Goal: Task Accomplishment & Management: Use online tool/utility

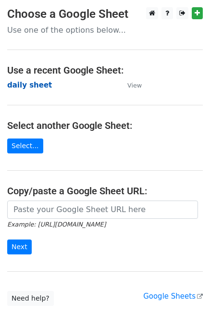
click at [20, 81] on strong "daily sheet" at bounding box center [29, 85] width 45 height 9
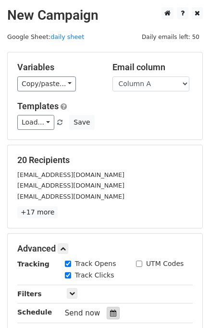
scroll to position [100, 0]
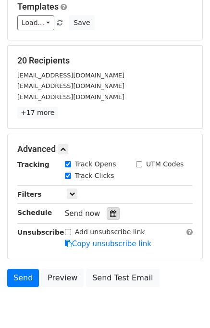
click at [112, 210] on div at bounding box center [113, 213] width 13 height 12
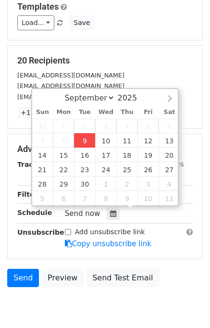
type input "2025-09-09 12:00"
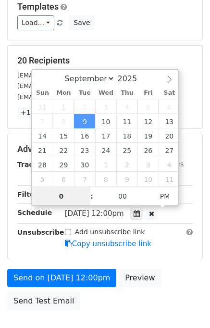
type input "01"
type input "2025-09-09 13:00"
click at [167, 281] on div "Send on Sep 9 at 12:00pm Preview Send Test Email" at bounding box center [105, 292] width 210 height 46
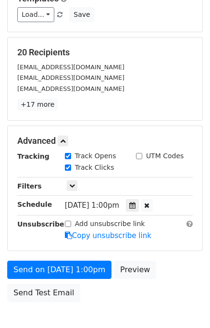
scroll to position [161, 0]
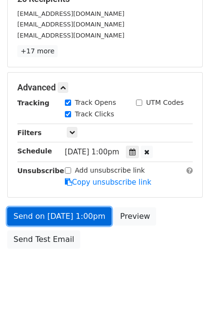
click at [40, 216] on link "Send on Sep 9 at 1:00pm" at bounding box center [59, 216] width 104 height 18
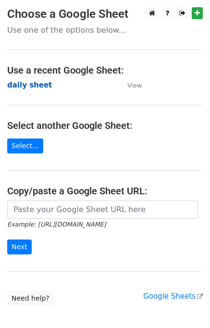
click at [36, 83] on strong "daily sheet" at bounding box center [29, 85] width 45 height 9
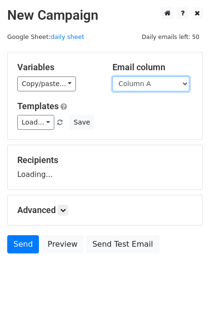
drag, startPoint x: 151, startPoint y: 83, endPoint x: 150, endPoint y: 93, distance: 9.7
click at [151, 83] on select "Column A Column B Column C Column D Column E" at bounding box center [150, 83] width 77 height 15
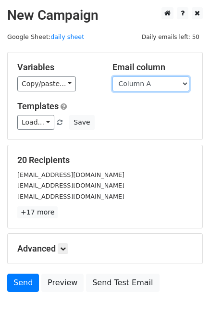
click at [148, 88] on select "Column A Column B Column C Column D Column E" at bounding box center [150, 83] width 77 height 15
select select "Column B"
click at [112, 76] on select "Column A Column B Column C Column D Column E" at bounding box center [150, 83] width 77 height 15
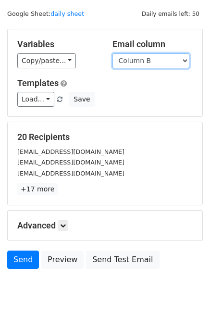
scroll to position [44, 0]
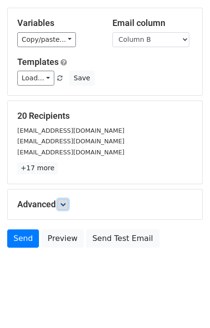
click at [63, 205] on icon at bounding box center [63, 204] width 6 height 6
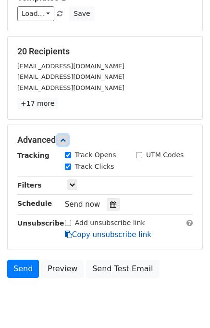
scroll to position [134, 0]
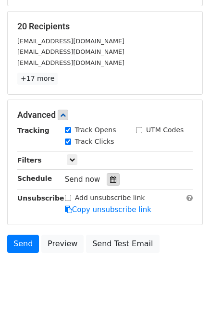
click at [107, 178] on div at bounding box center [113, 179] width 13 height 12
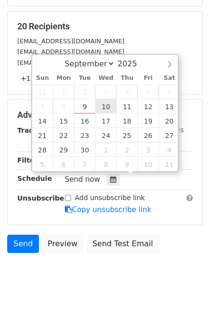
type input "2025-09-10 12:00"
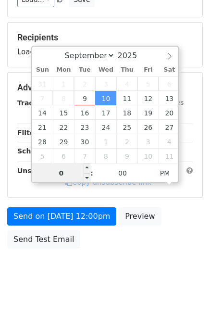
type input "02"
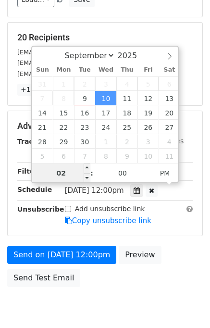
scroll to position [134, 0]
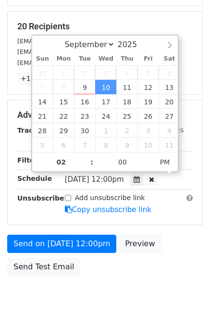
type input "2025-09-10 14:00"
click at [195, 256] on div "Send on Sep 10 at 12:00pm Preview Send Test Email" at bounding box center [105, 258] width 210 height 46
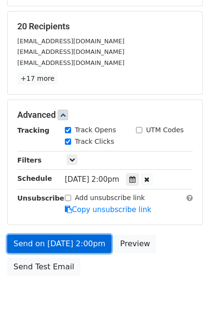
click at [87, 239] on link "Send on Sep 10 at 2:00pm" at bounding box center [59, 244] width 104 height 18
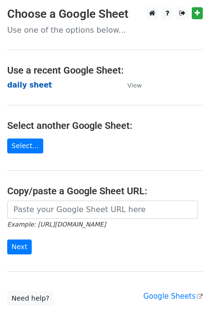
click at [26, 85] on strong "daily sheet" at bounding box center [29, 85] width 45 height 9
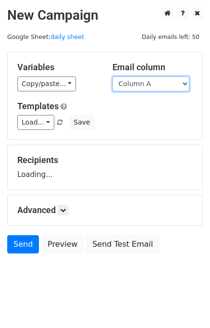
click at [151, 84] on select "Column A Column B Column C Column D Column E" at bounding box center [150, 83] width 77 height 15
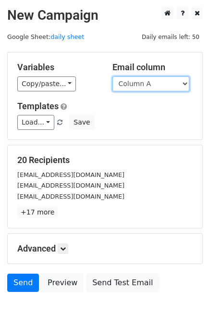
click at [150, 86] on select "Column A Column B Column C Column D Column E" at bounding box center [150, 83] width 77 height 15
select select "Column C"
click at [112, 76] on select "Column A Column B Column C Column D Column E" at bounding box center [150, 83] width 77 height 15
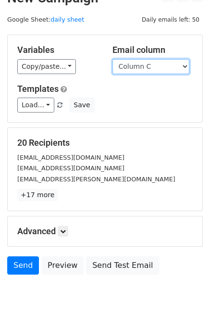
scroll to position [44, 0]
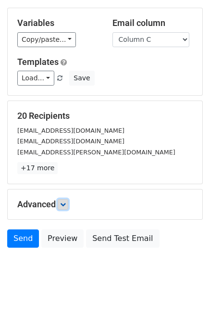
click at [68, 206] on link at bounding box center [63, 204] width 11 height 11
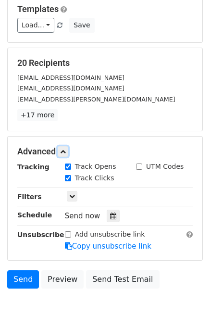
scroll to position [138, 0]
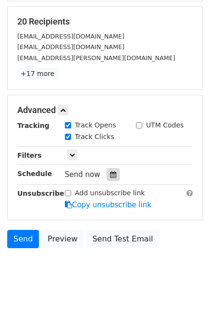
click at [112, 175] on div at bounding box center [113, 174] width 13 height 12
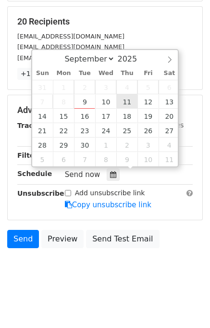
type input "2025-09-11 12:00"
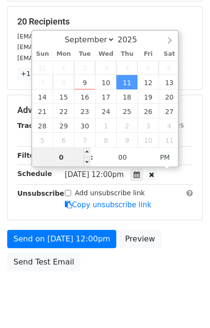
type input "03"
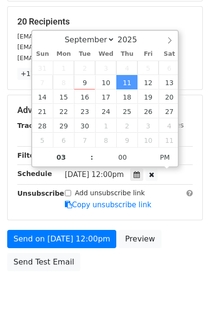
type input "2025-09-11 15:00"
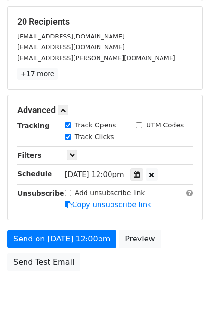
click at [165, 237] on div "Send on Sep 11 at 12:00pm Preview Send Test Email" at bounding box center [105, 253] width 210 height 46
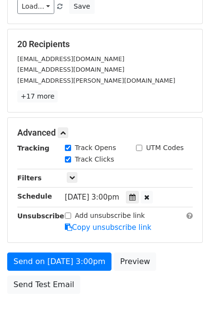
scroll to position [161, 0]
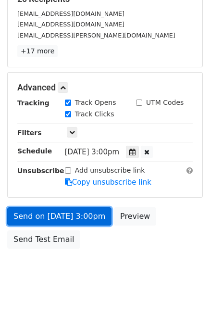
click at [44, 214] on link "Send on Sep 11 at 3:00pm" at bounding box center [59, 216] width 104 height 18
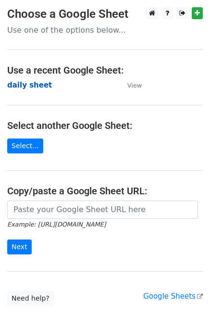
click at [37, 85] on strong "daily sheet" at bounding box center [29, 85] width 45 height 9
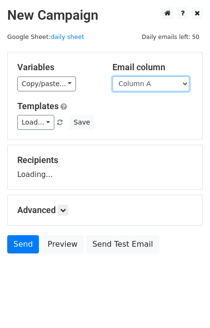
click at [162, 85] on select "Column A Column B Column C Column D Column E" at bounding box center [150, 83] width 77 height 15
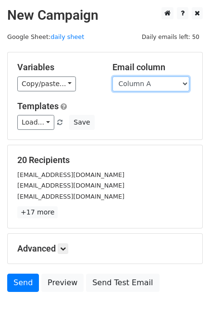
click at [159, 87] on select "Column A Column B Column C Column D Column E" at bounding box center [150, 83] width 77 height 15
select select "Column D"
click at [112, 76] on select "Column A Column B Column C Column D Column E" at bounding box center [150, 83] width 77 height 15
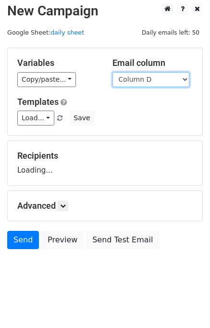
scroll to position [6, 0]
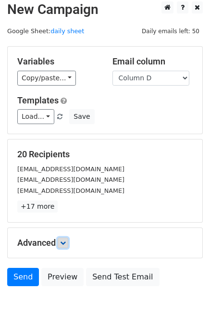
click at [67, 237] on link at bounding box center [63, 242] width 11 height 11
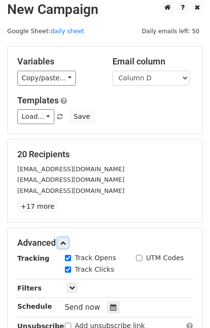
scroll to position [138, 0]
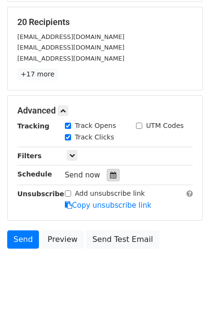
click at [110, 177] on icon at bounding box center [113, 175] width 6 height 7
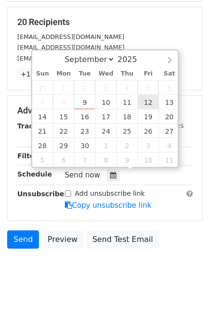
type input "2025-09-12 12:00"
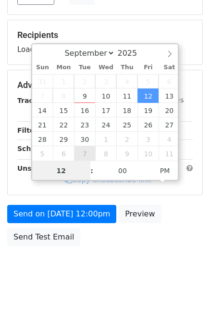
scroll to position [123, 0]
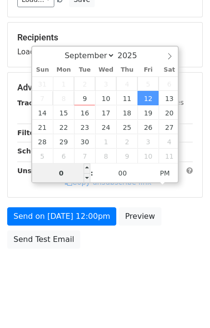
type input "04"
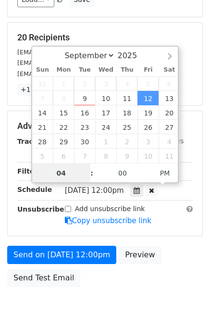
scroll to position [138, 0]
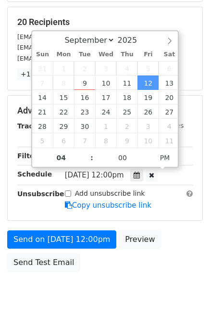
type input "2025-09-12 16:00"
click at [171, 239] on div "Send on Sep 12 at 12:00pm Preview Send Test Email" at bounding box center [105, 253] width 210 height 46
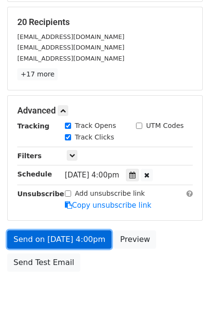
click at [45, 237] on link "Send on Sep 12 at 4:00pm" at bounding box center [59, 239] width 104 height 18
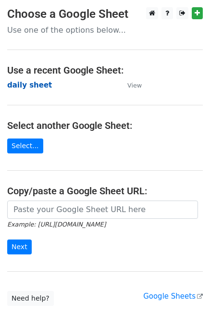
click at [24, 87] on strong "daily sheet" at bounding box center [29, 85] width 45 height 9
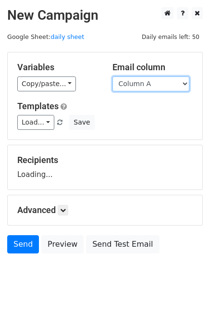
click at [162, 81] on select "Column A Column B Column C Column D Column E" at bounding box center [150, 83] width 77 height 15
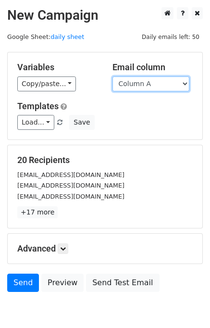
drag, startPoint x: 148, startPoint y: 81, endPoint x: 149, endPoint y: 89, distance: 7.7
click at [148, 81] on select "Column A Column B Column C Column D Column E" at bounding box center [150, 83] width 77 height 15
select select "Column E"
click at [112, 76] on select "Column A Column B Column C Column D Column E" at bounding box center [150, 83] width 77 height 15
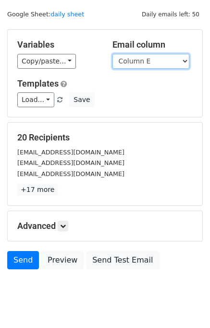
scroll to position [44, 0]
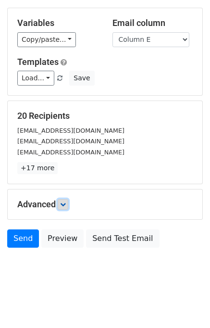
click at [62, 205] on icon at bounding box center [63, 204] width 6 height 6
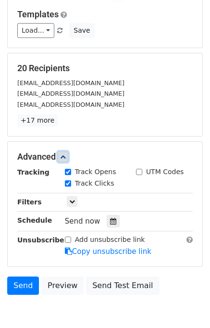
scroll to position [138, 0]
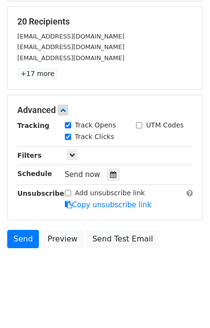
click at [106, 180] on div "Tracking Track Opens UTM Codes Track Clicks Filters Only include spreadsheet ro…" at bounding box center [104, 165] width 175 height 90
click at [110, 175] on icon at bounding box center [113, 174] width 6 height 7
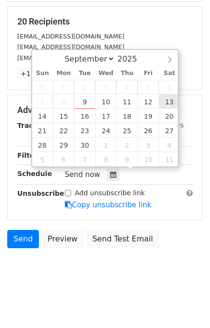
type input "2025-09-13 12:00"
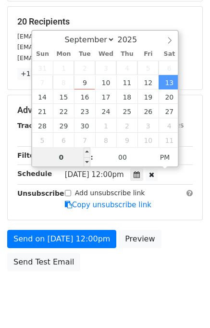
type input "05"
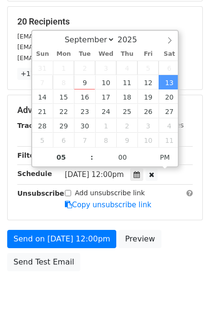
type input "2025-09-13 17:00"
click at [188, 235] on div "Send on Sep 13 at 12:00pm Preview Send Test Email" at bounding box center [105, 253] width 210 height 46
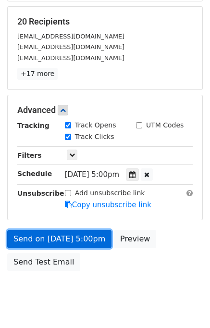
click at [60, 233] on link "Send on Sep 13 at 5:00pm" at bounding box center [59, 239] width 104 height 18
